Goal: Information Seeking & Learning: Learn about a topic

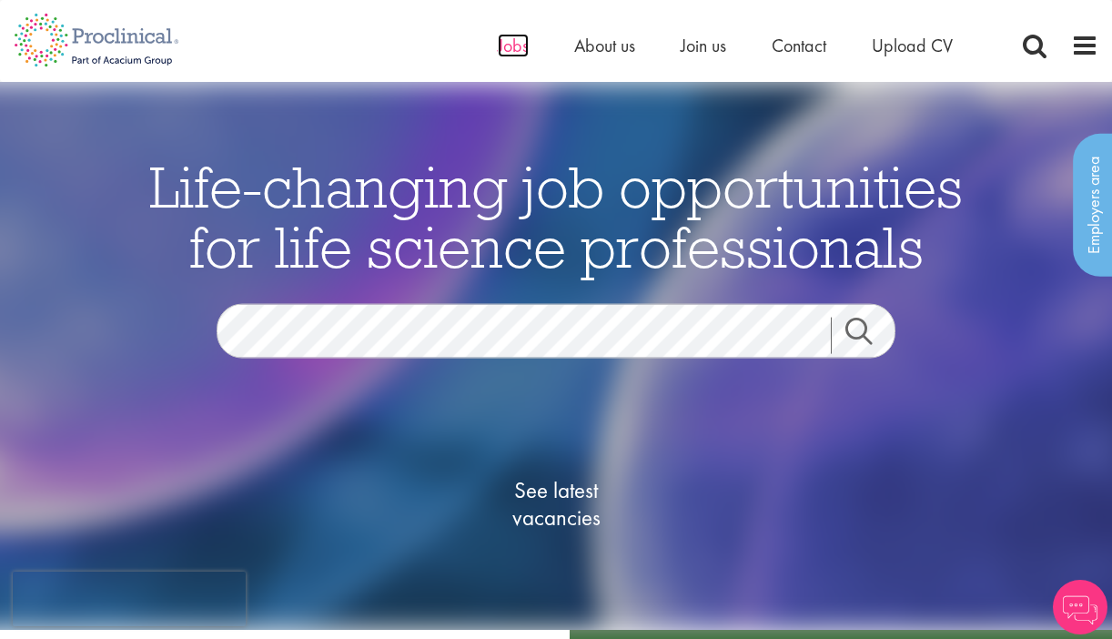
click at [516, 52] on span "Jobs" at bounding box center [513, 46] width 31 height 24
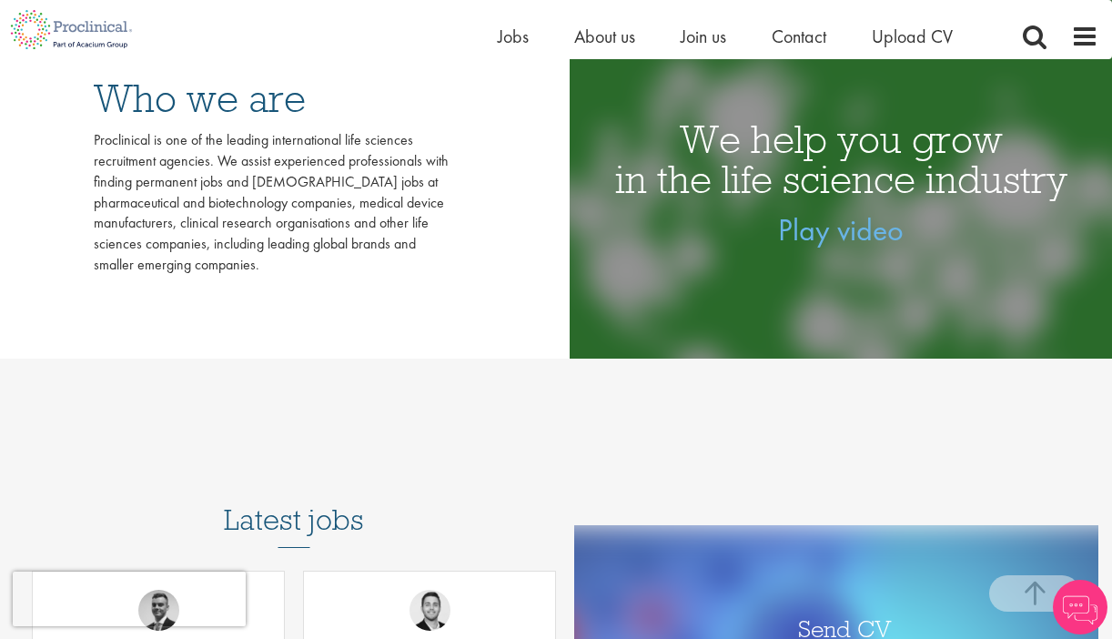
scroll to position [141, 0]
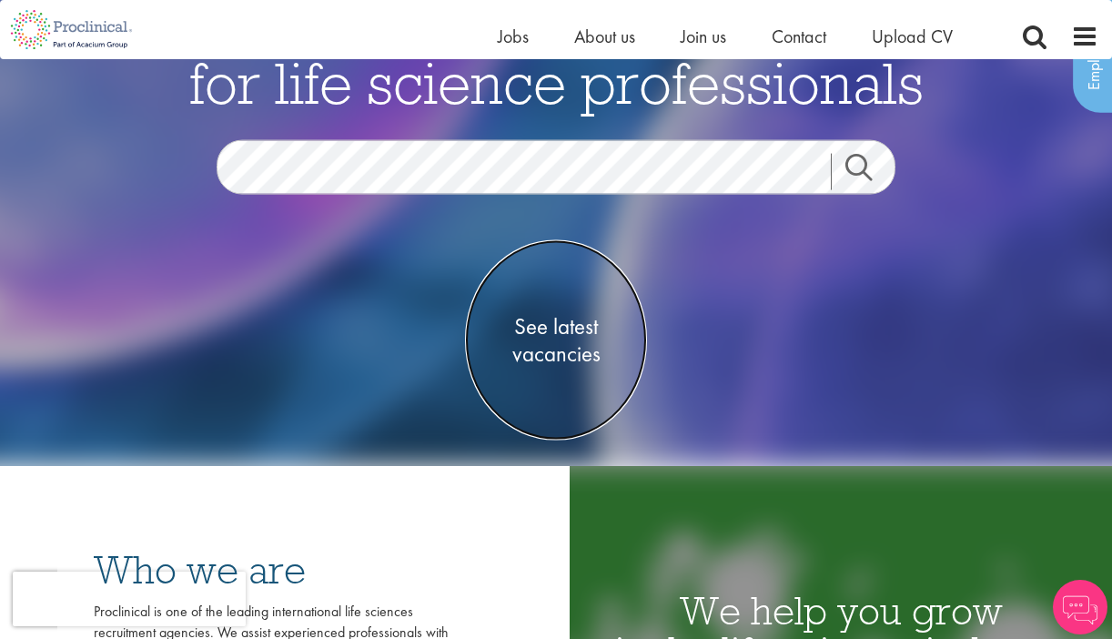
click at [563, 343] on span "See latest vacancies" at bounding box center [556, 340] width 182 height 55
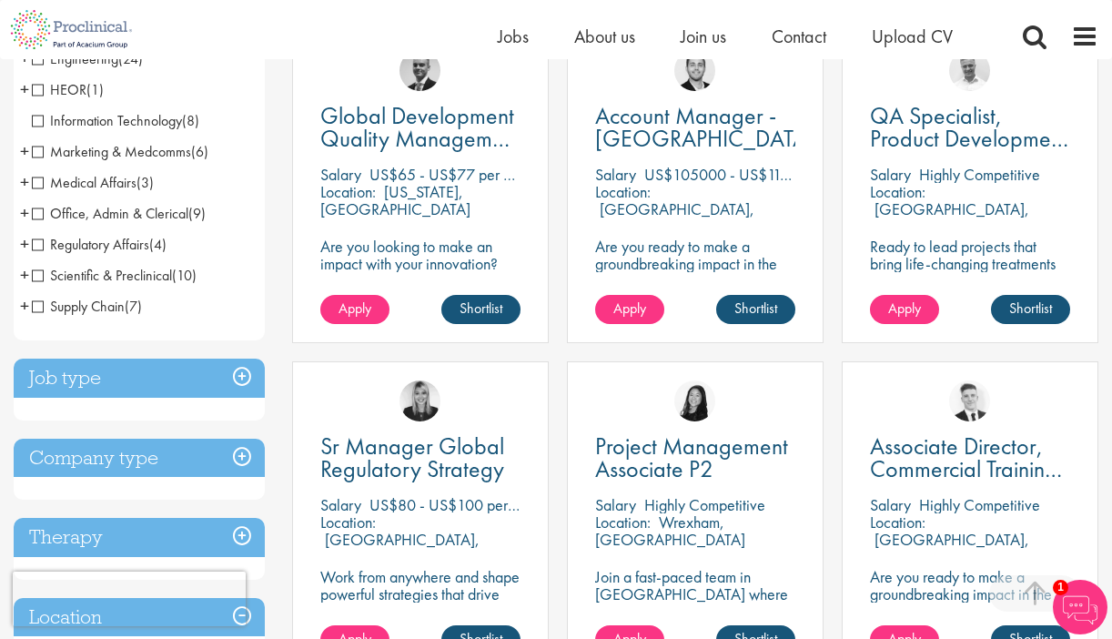
scroll to position [681, 0]
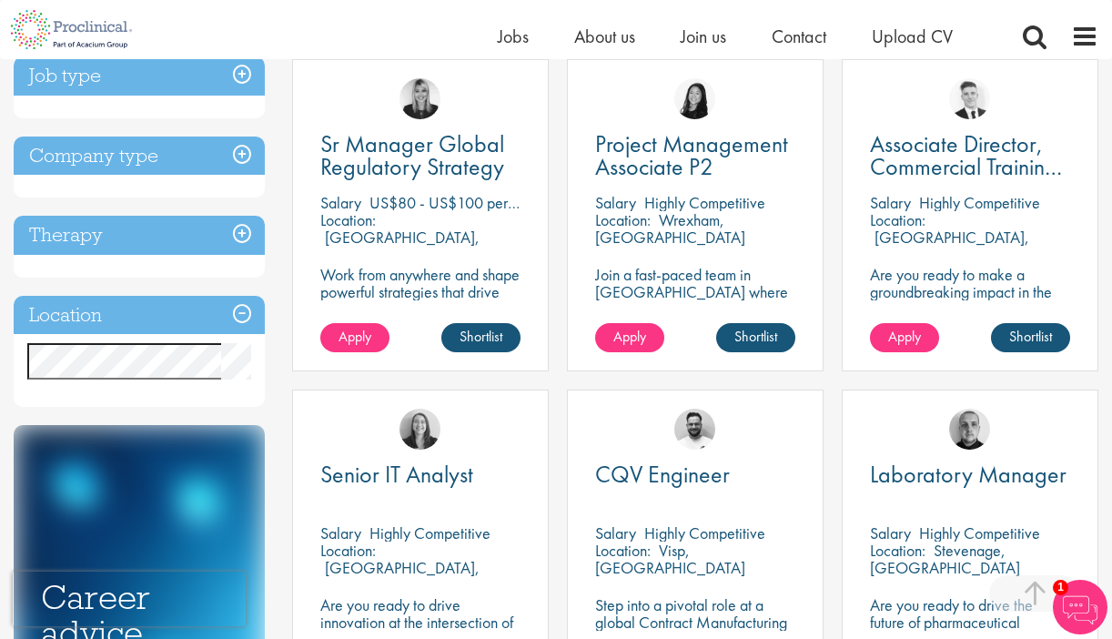
click at [160, 317] on h3 "Location" at bounding box center [139, 315] width 251 height 39
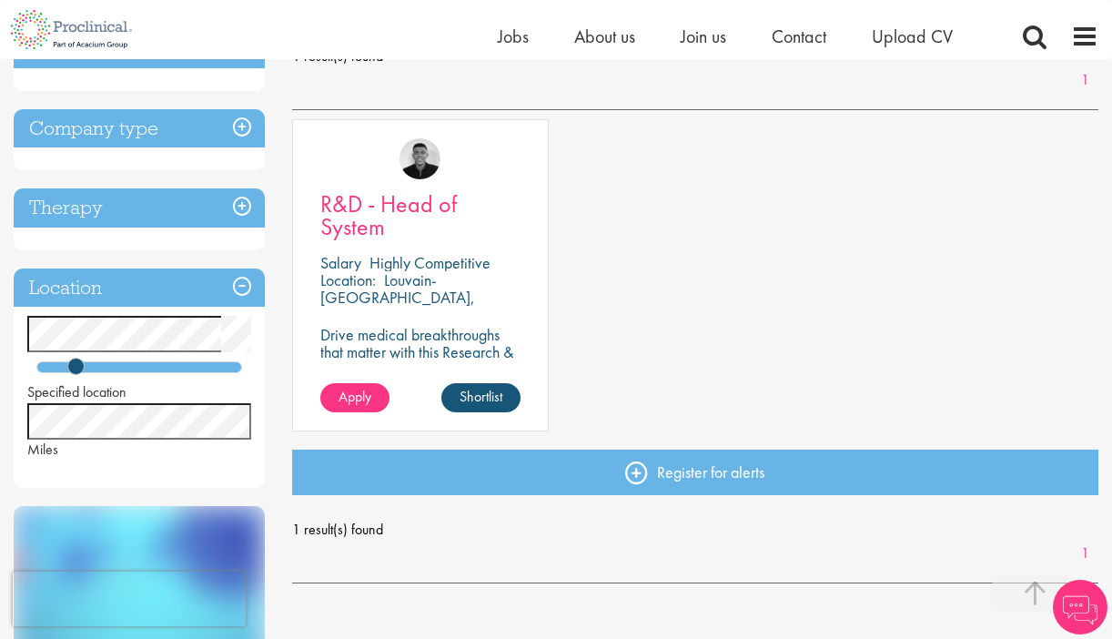
scroll to position [287, 0]
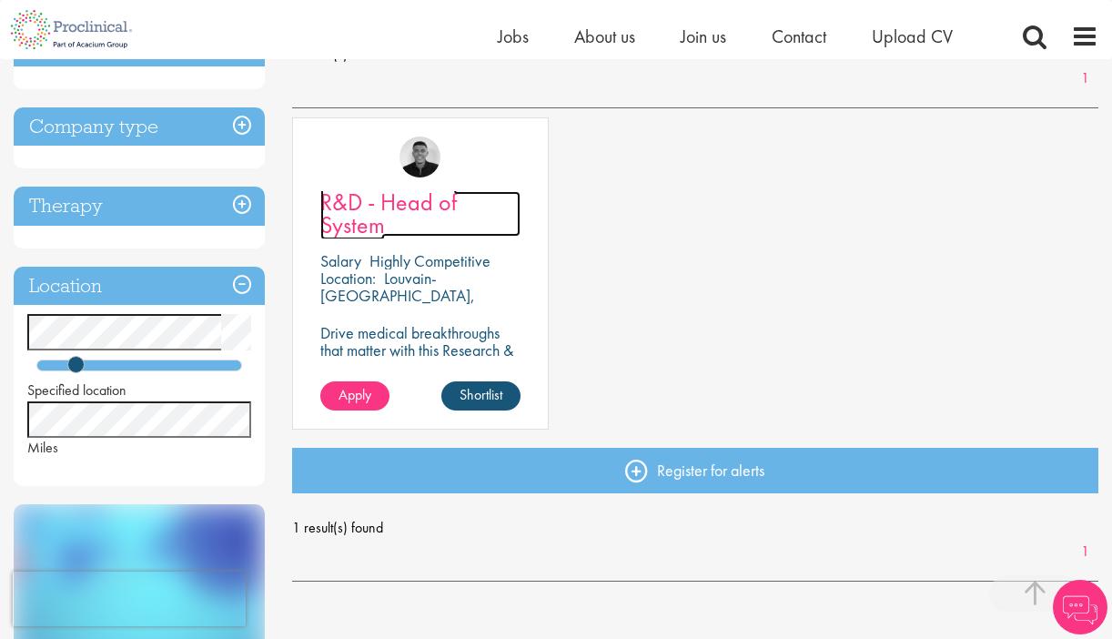
click at [399, 228] on link "R&D - Head of System" at bounding box center [420, 213] width 200 height 45
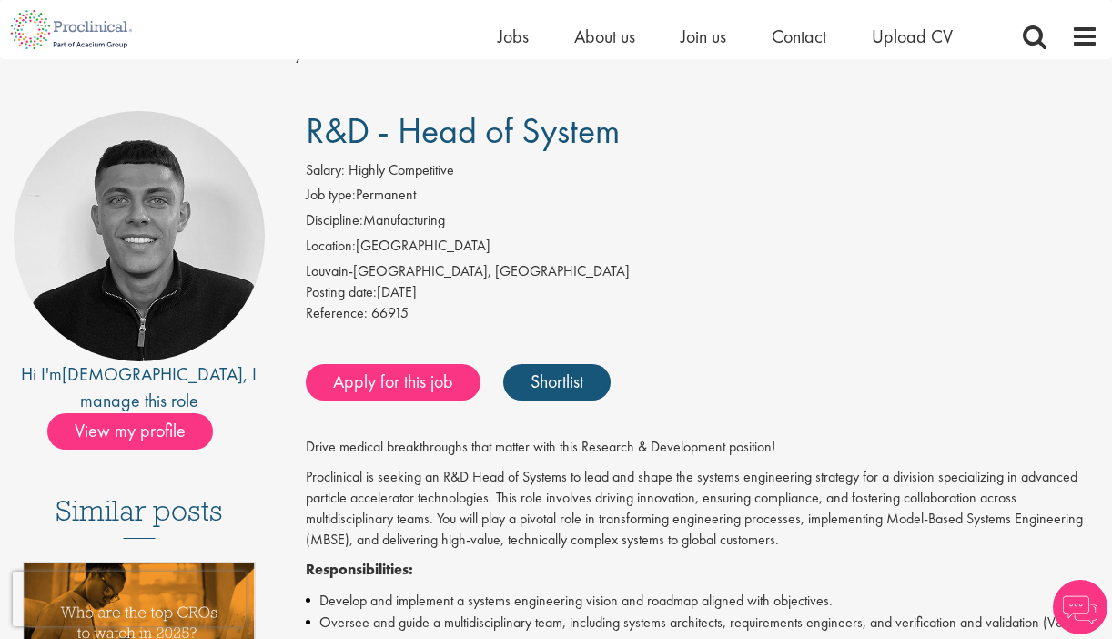
scroll to position [374, 0]
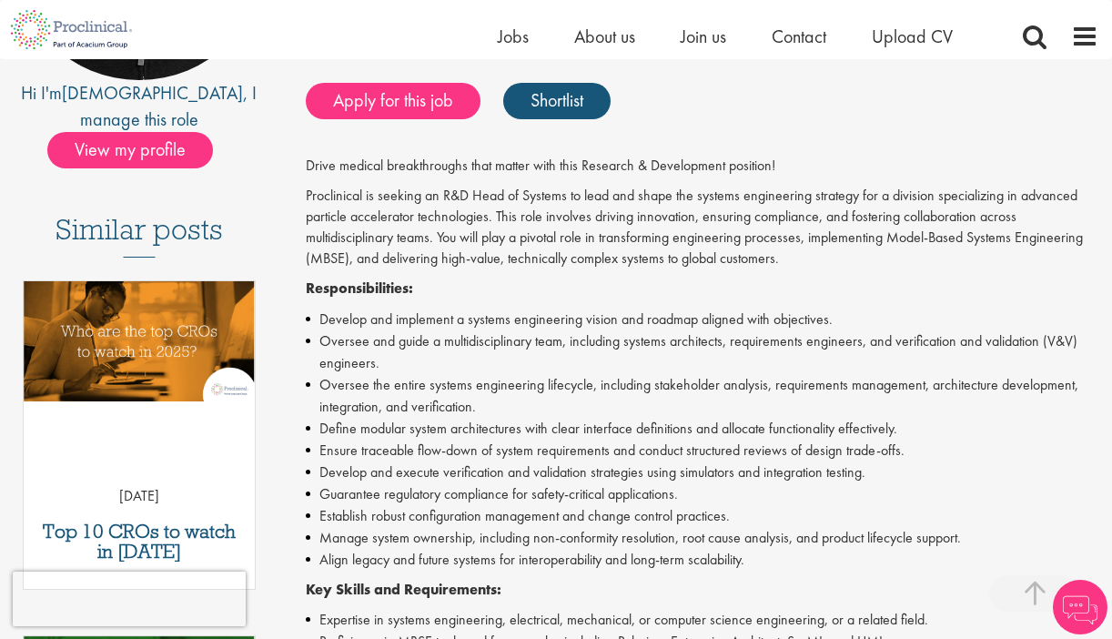
click at [504, 542] on li "Manage system ownership, including non-conformity resolution, root cause analys…" at bounding box center [702, 538] width 793 height 22
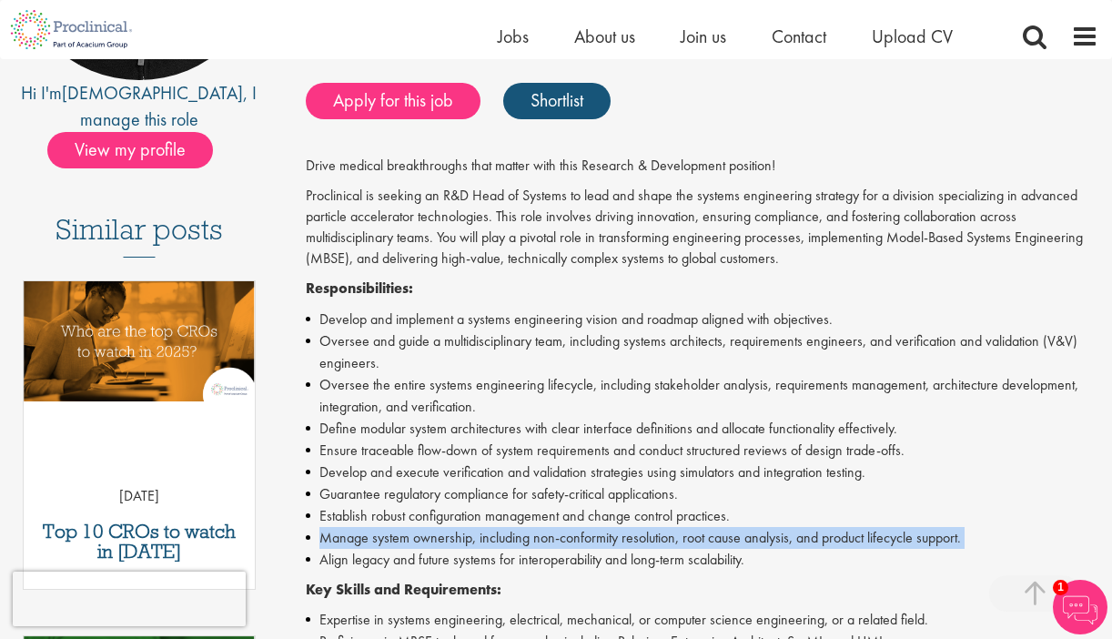
scroll to position [845, 0]
